Goal: Transaction & Acquisition: Subscribe to service/newsletter

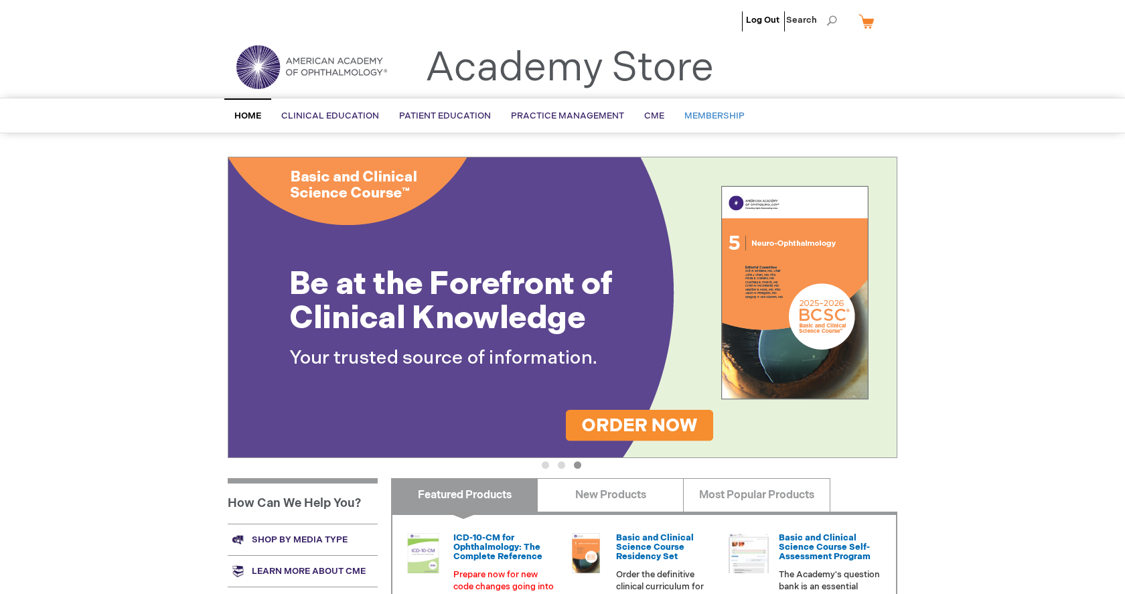
click at [713, 113] on span "Membership" at bounding box center [714, 115] width 60 height 11
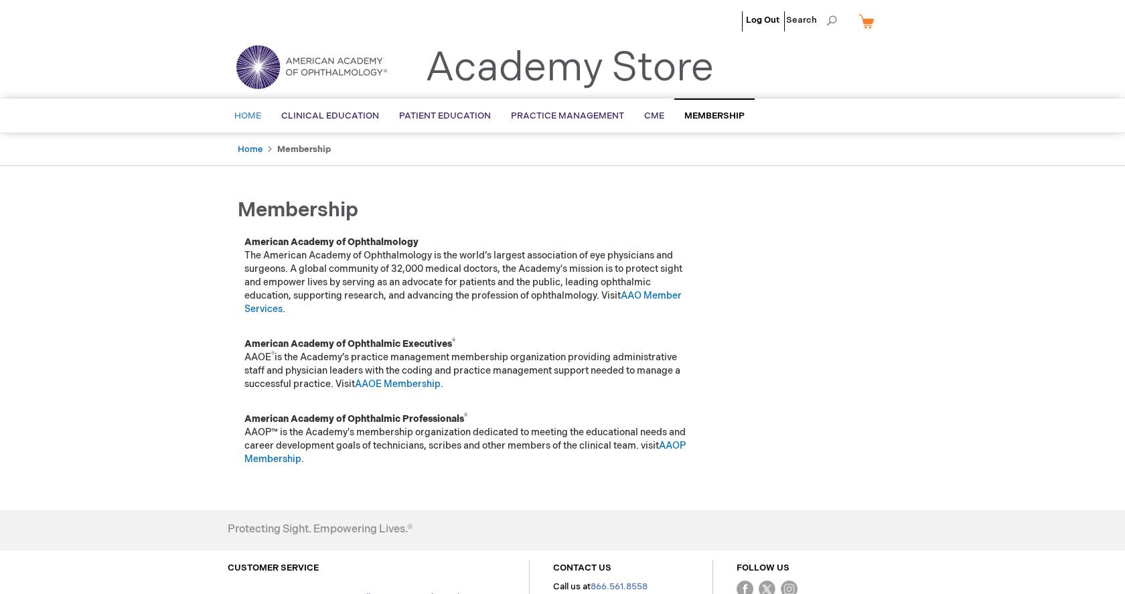
click at [238, 124] on link "Home" at bounding box center [247, 116] width 47 height 33
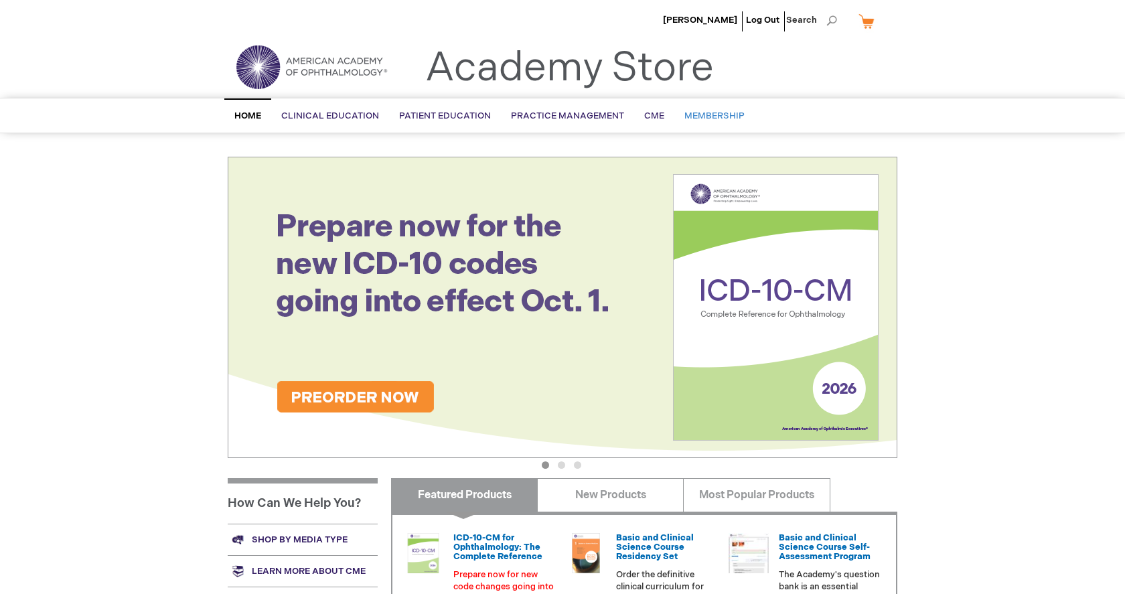
click at [687, 116] on span "Membership" at bounding box center [714, 115] width 60 height 11
